Goal: Complete application form

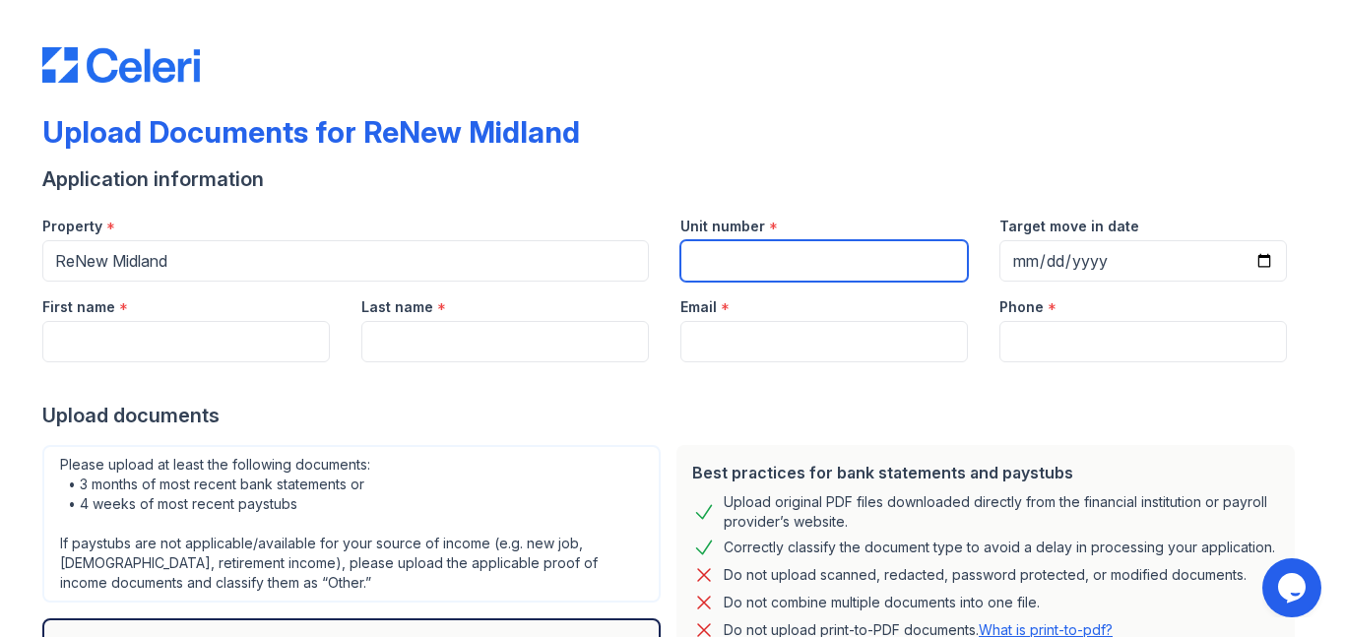
click at [684, 260] on input "Unit number" at bounding box center [823, 260] width 287 height 41
type input "2602"
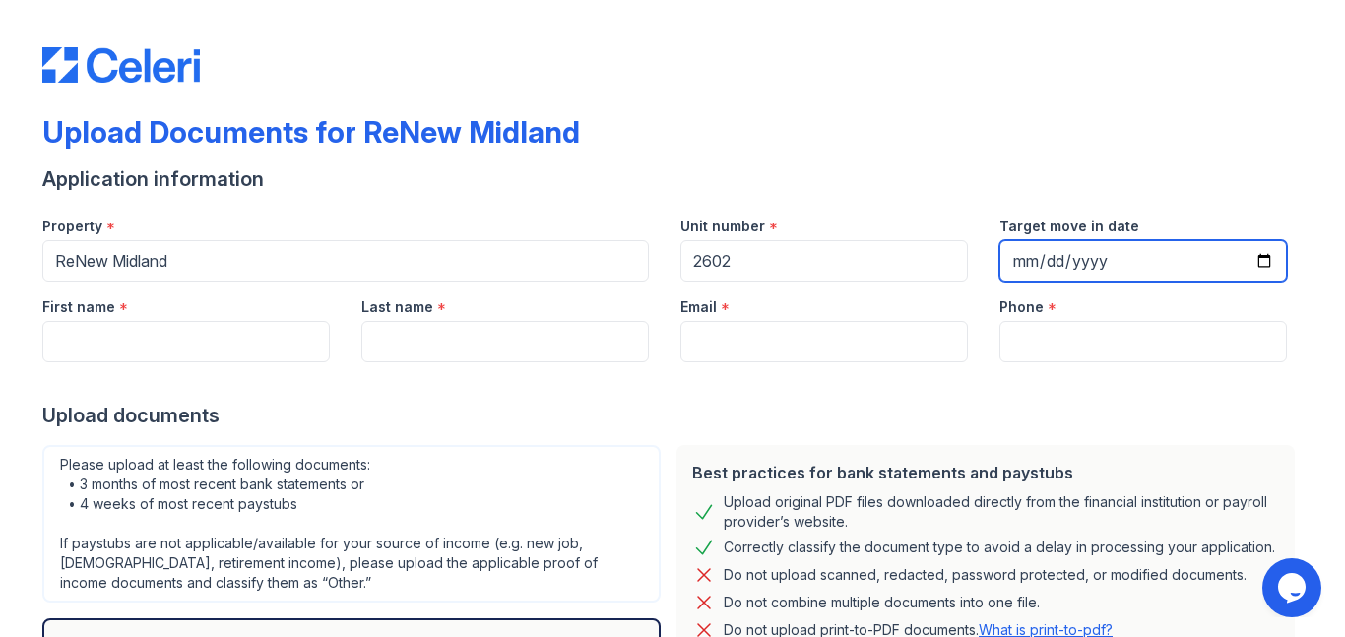
click at [1056, 256] on input "Target move in date" at bounding box center [1142, 260] width 287 height 41
click at [1265, 262] on input "Target move in date" at bounding box center [1142, 260] width 287 height 41
type input "[DATE]"
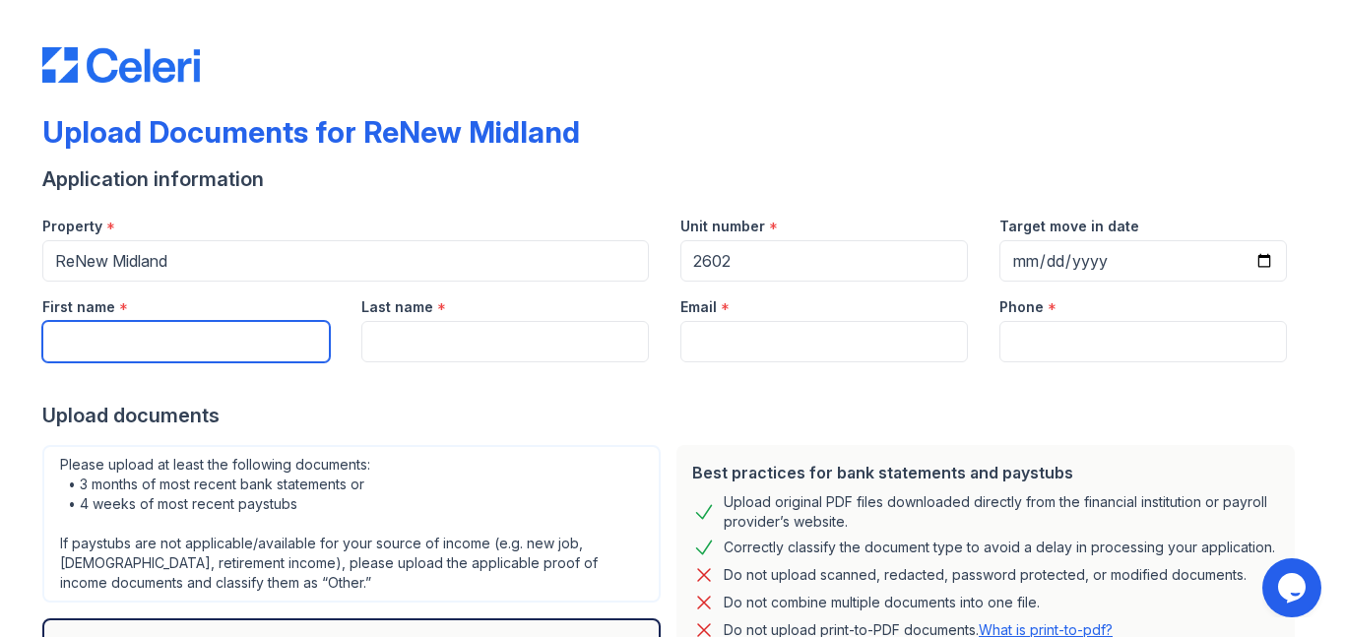
click at [297, 331] on input "First name" at bounding box center [185, 341] width 287 height 41
type input "[PERSON_NAME]"
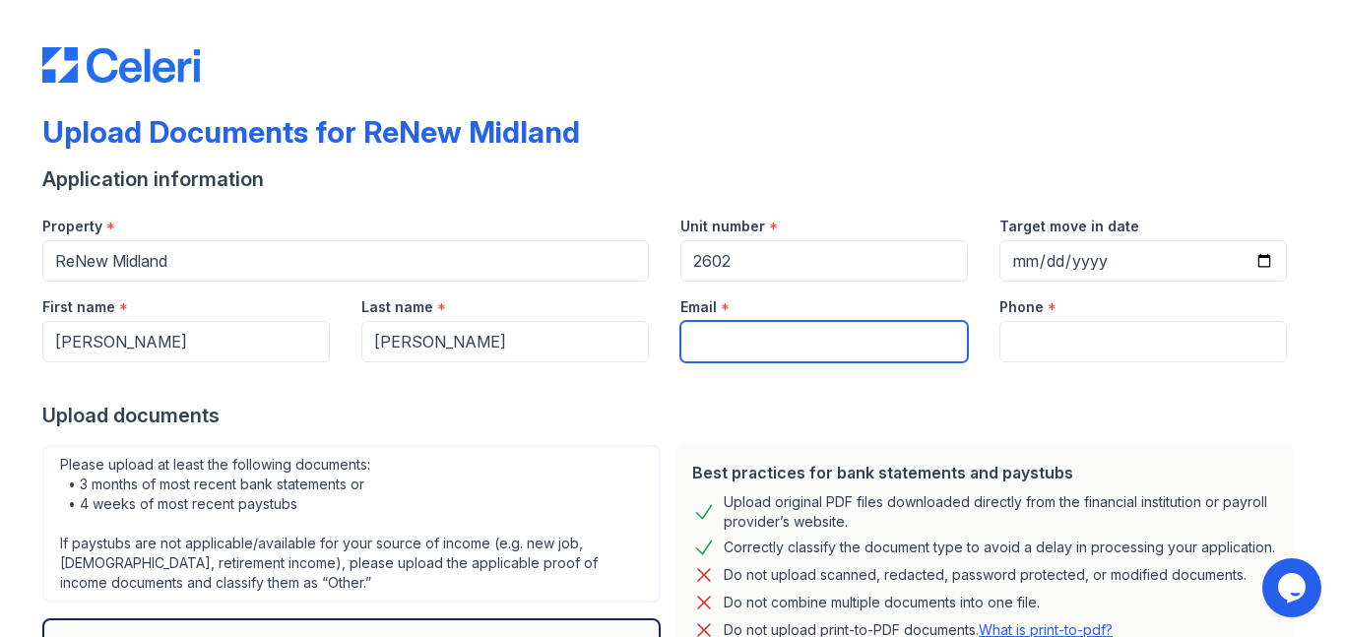
type input "[EMAIL_ADDRESS][DOMAIN_NAME]"
type input "9514676153"
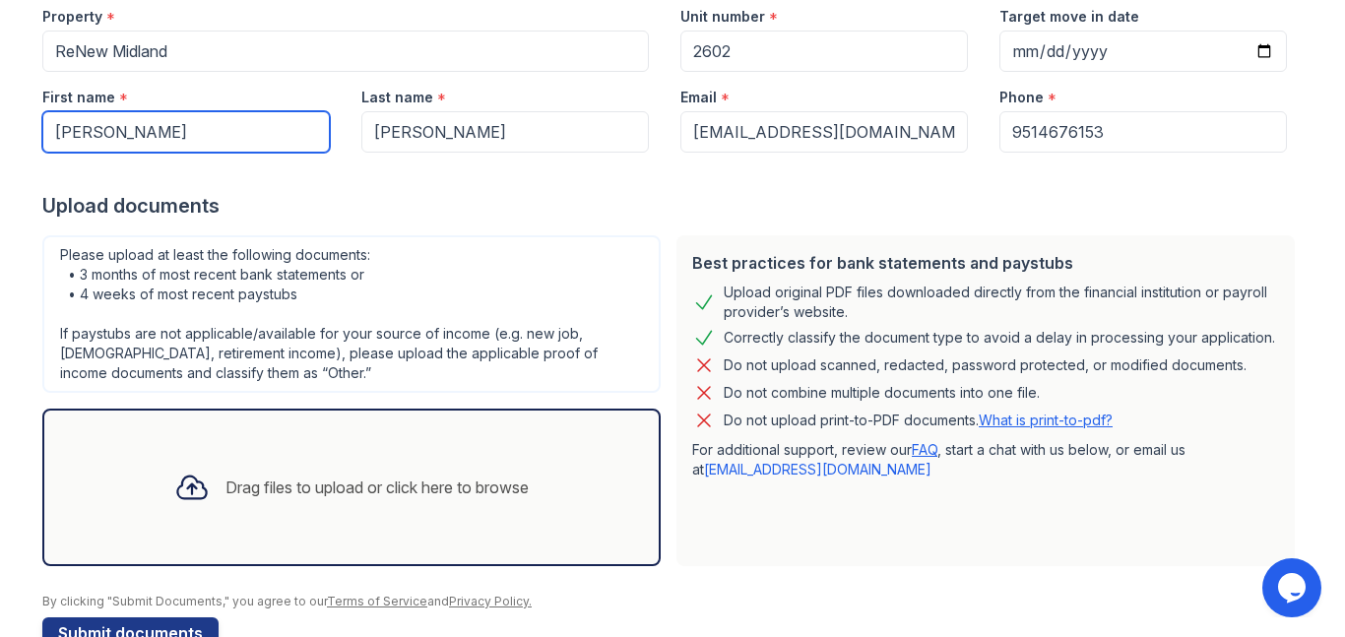
scroll to position [261, 0]
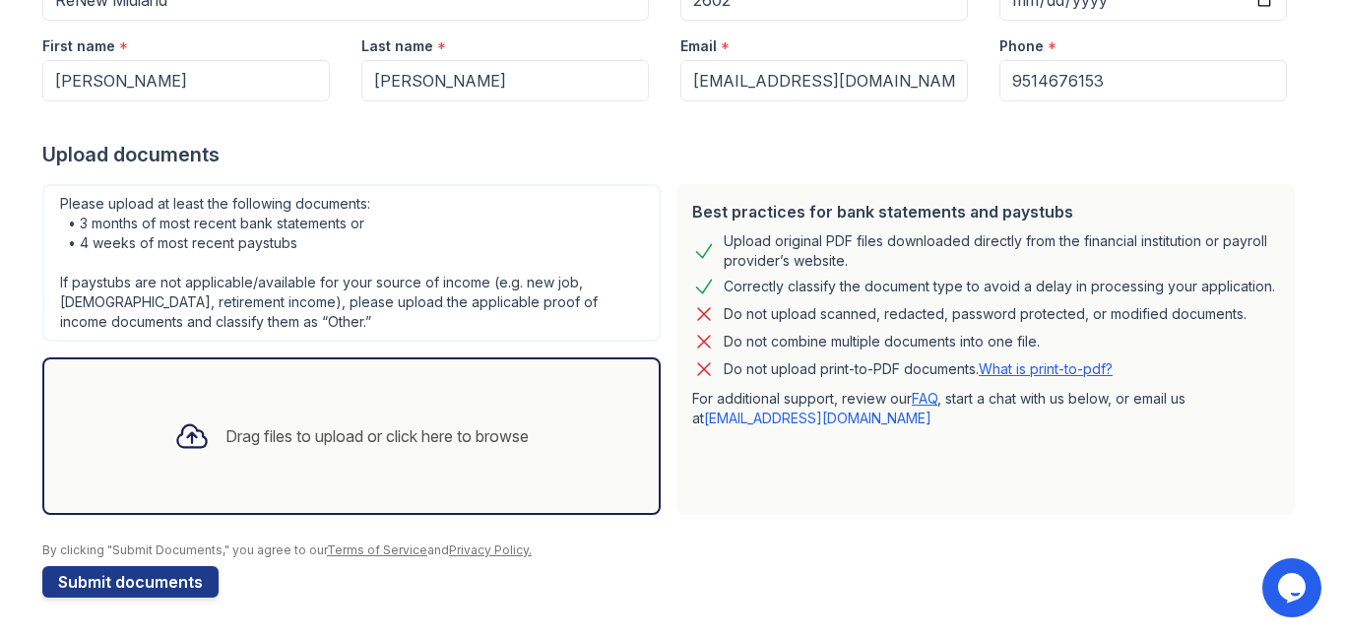
click at [181, 439] on icon at bounding box center [191, 435] width 35 height 35
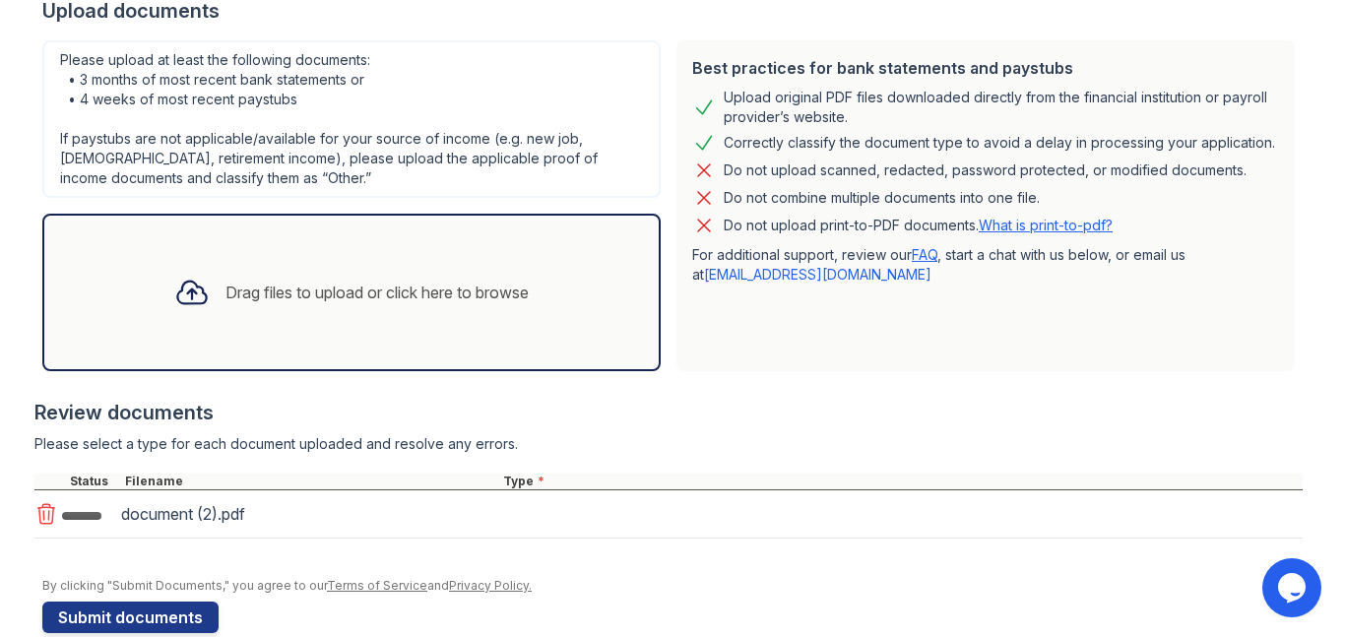
scroll to position [440, 0]
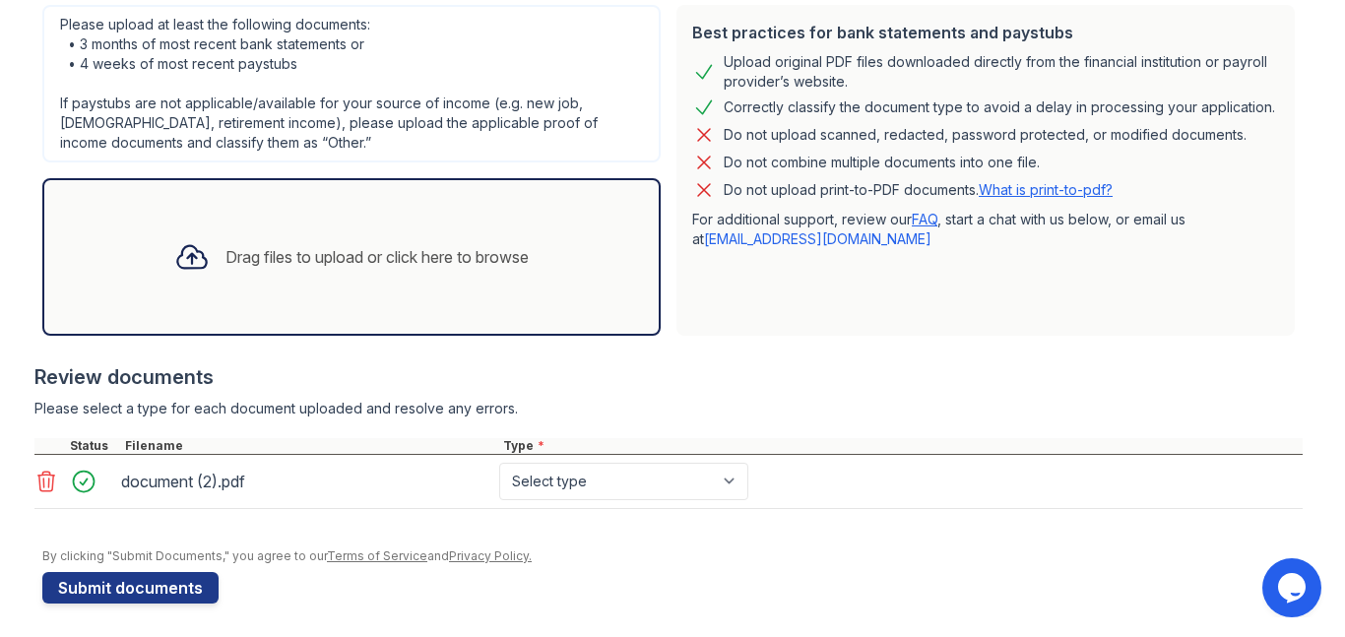
click at [185, 255] on icon at bounding box center [191, 257] width 29 height 23
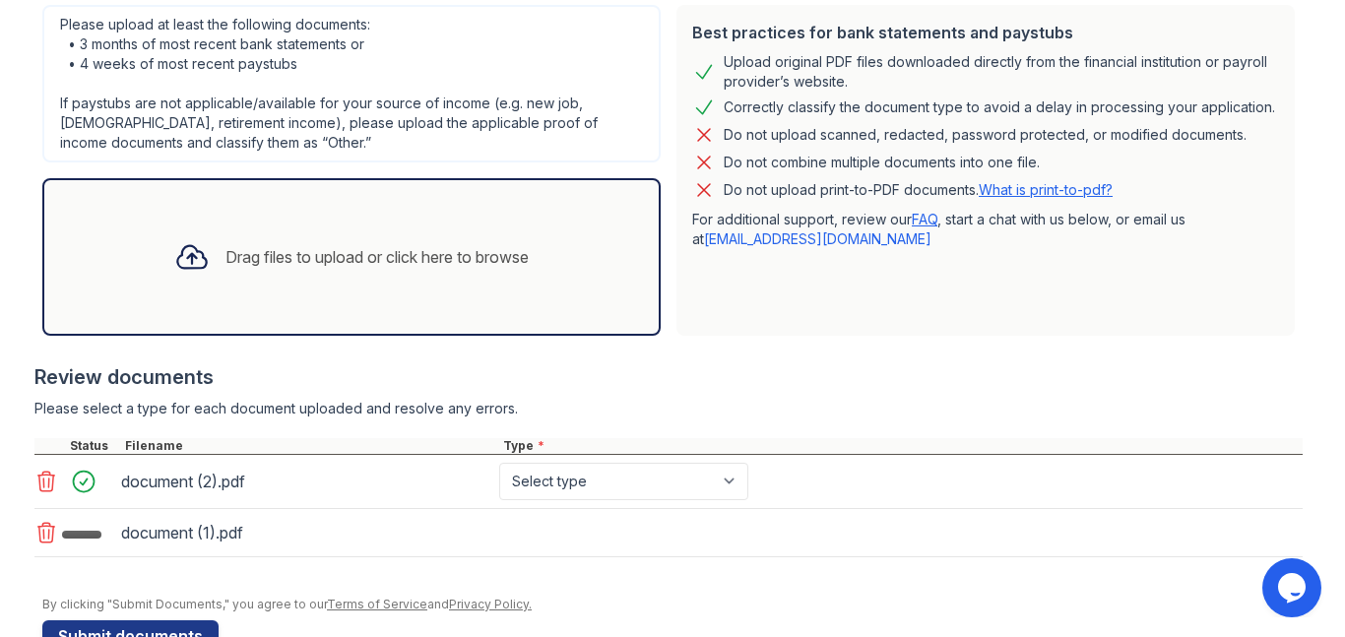
click at [174, 259] on icon at bounding box center [191, 256] width 35 height 35
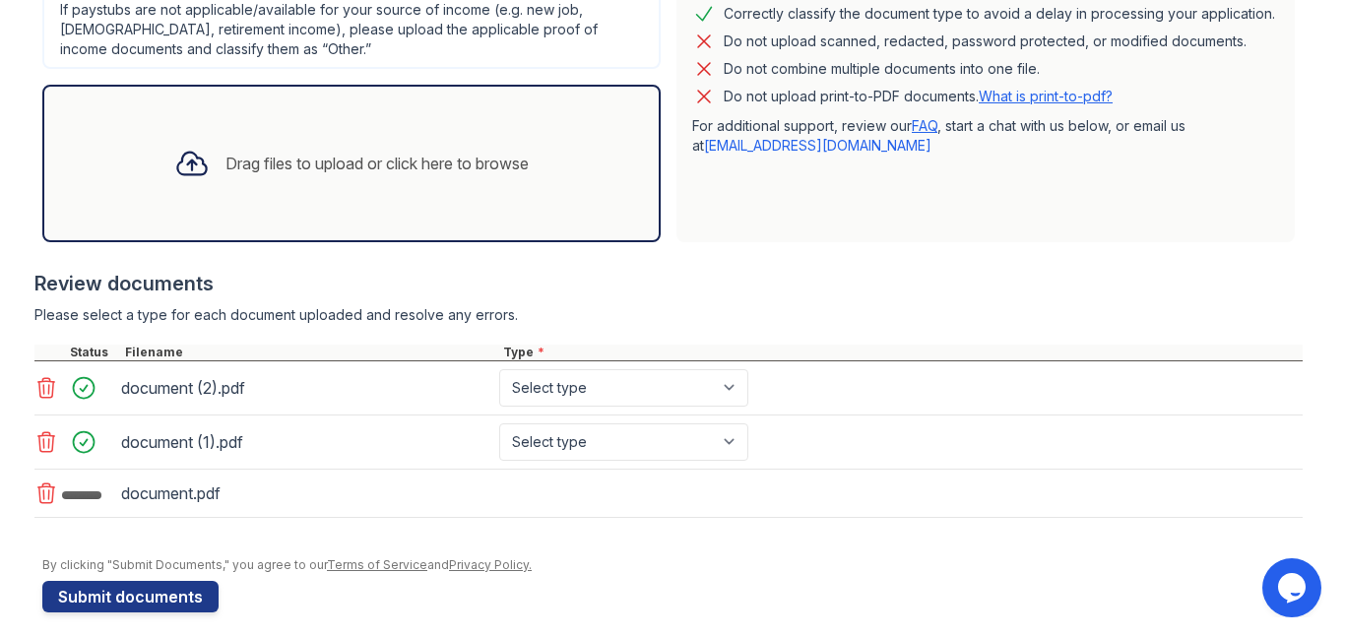
scroll to position [548, 0]
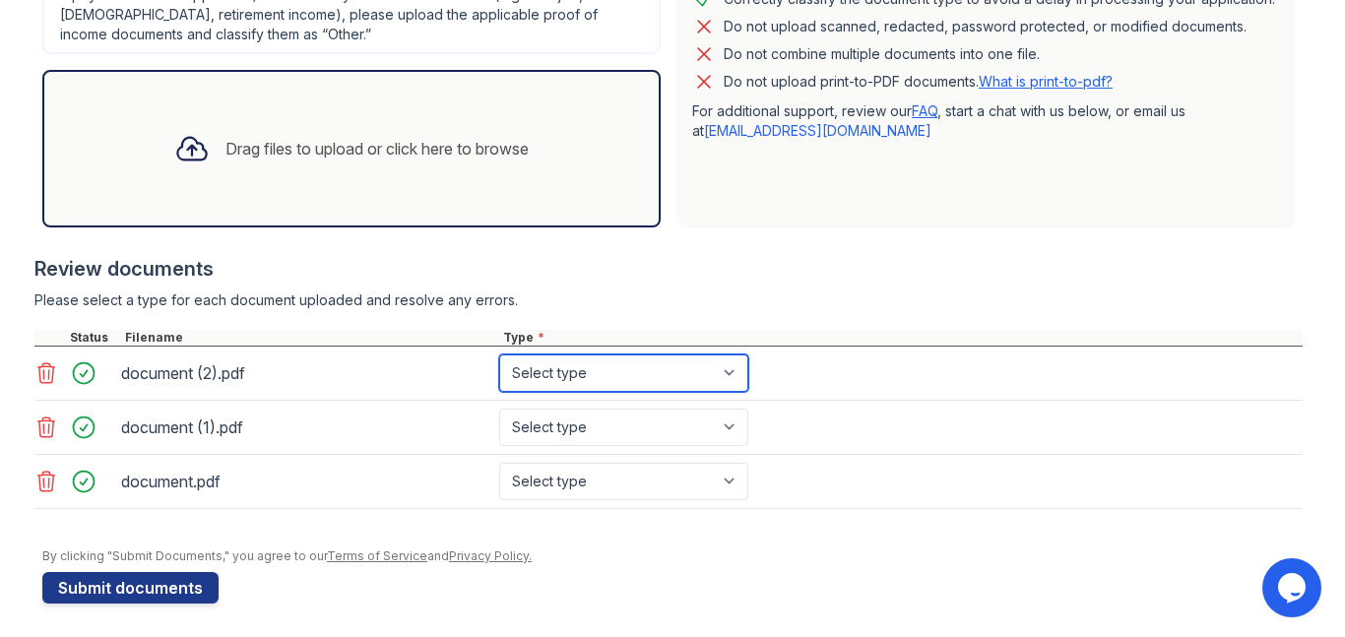
click at [671, 376] on select "Select type Paystub Bank Statement Offer Letter Tax Documents Benefit Award Let…" at bounding box center [623, 372] width 249 height 37
select select "bank_statement"
click at [499, 354] on select "Select type Paystub Bank Statement Offer Letter Tax Documents Benefit Award Let…" at bounding box center [623, 372] width 249 height 37
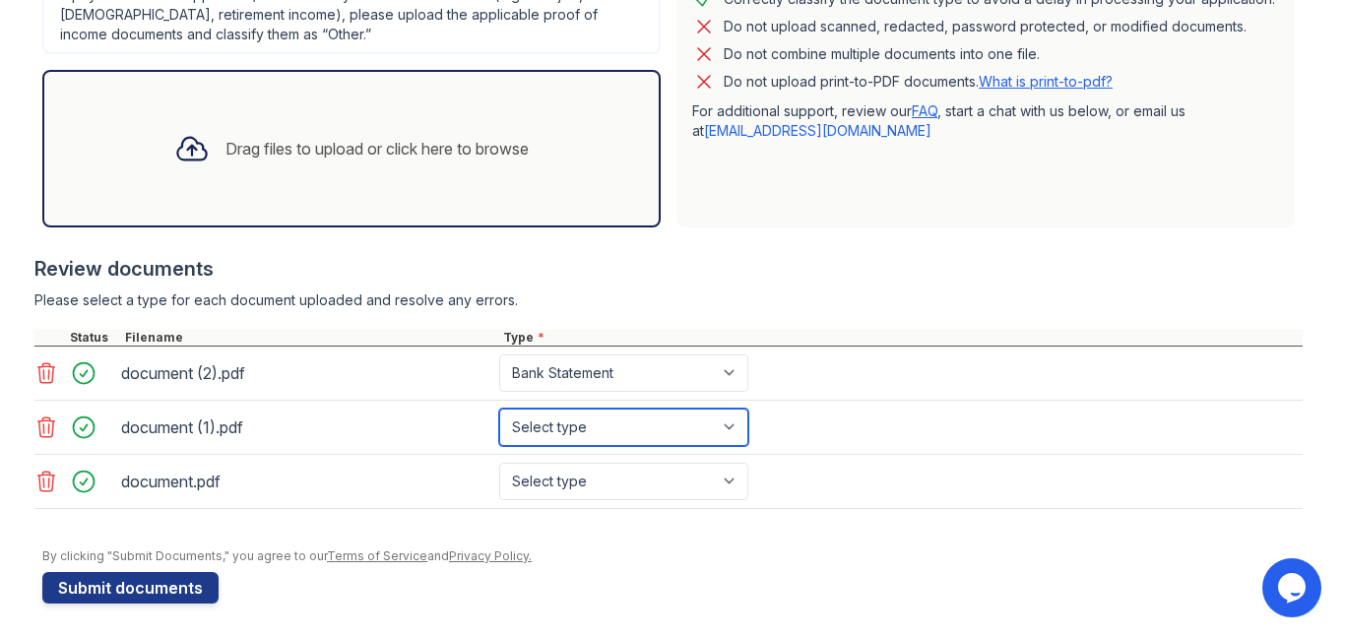
click at [725, 425] on select "Select type Paystub Bank Statement Offer Letter Tax Documents Benefit Award Let…" at bounding box center [623, 427] width 249 height 37
select select "bank_statement"
click at [499, 409] on select "Select type Paystub Bank Statement Offer Letter Tax Documents Benefit Award Let…" at bounding box center [623, 427] width 249 height 37
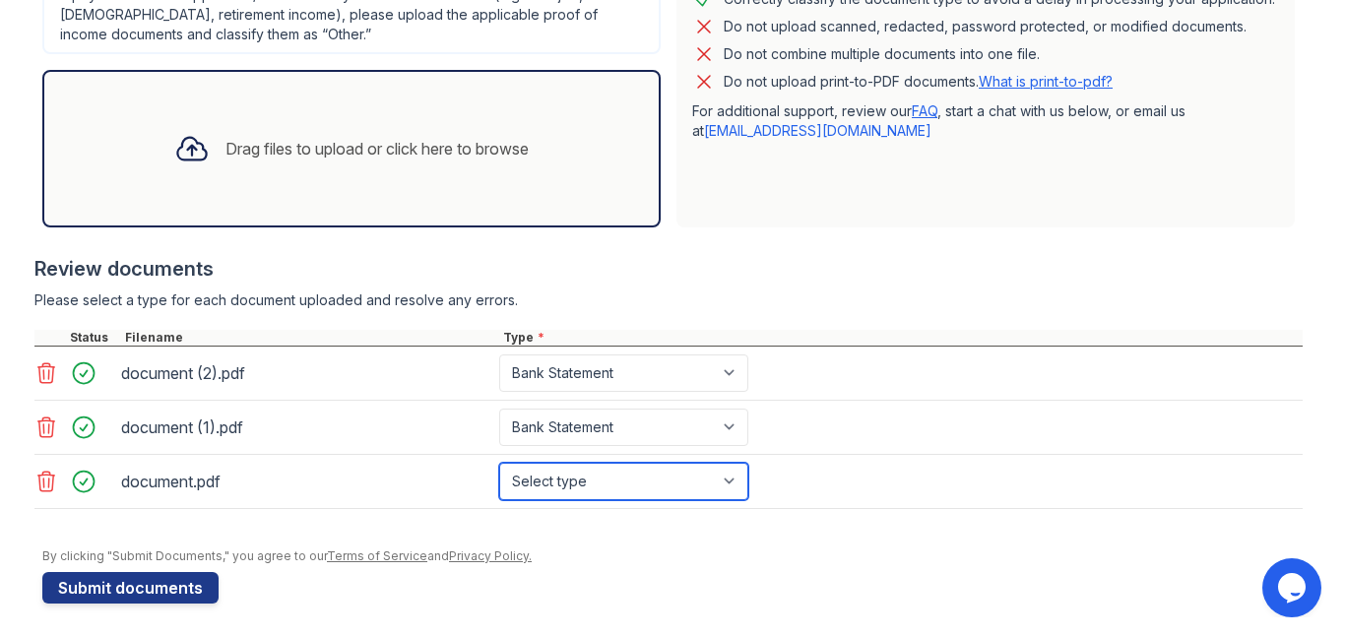
click at [655, 477] on select "Select type Paystub Bank Statement Offer Letter Tax Documents Benefit Award Let…" at bounding box center [623, 481] width 249 height 37
select select "bank_statement"
click at [499, 463] on select "Select type Paystub Bank Statement Offer Letter Tax Documents Benefit Award Let…" at bounding box center [623, 481] width 249 height 37
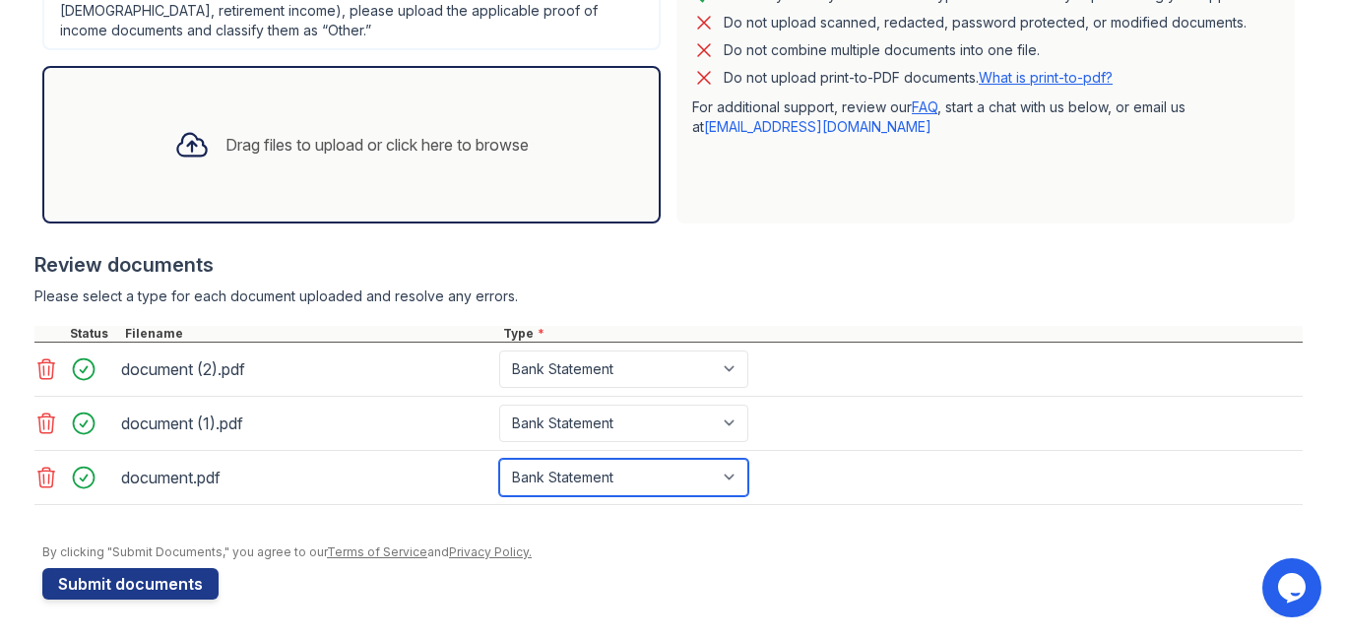
scroll to position [554, 0]
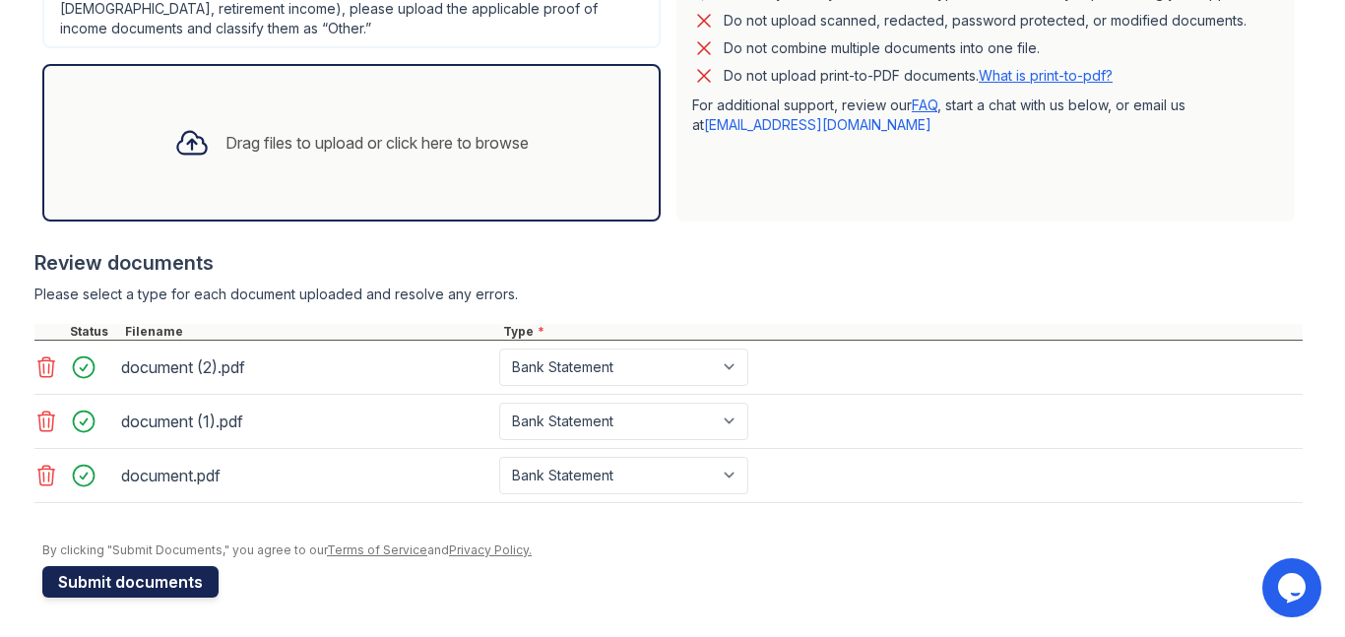
click at [106, 584] on button "Submit documents" at bounding box center [130, 582] width 176 height 32
